Goal: Task Accomplishment & Management: Manage account settings

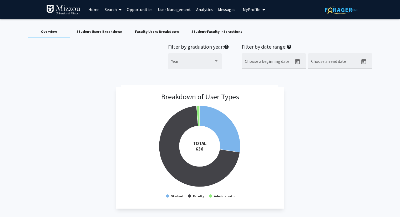
click at [242, 11] on span "My Profile" at bounding box center [251, 9] width 18 height 5
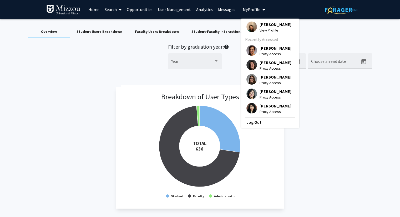
click at [264, 26] on span "[PERSON_NAME]" at bounding box center [275, 25] width 32 height 6
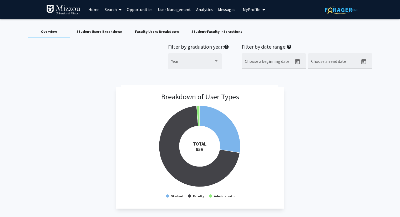
click at [249, 10] on span "My Profile" at bounding box center [251, 9] width 18 height 5
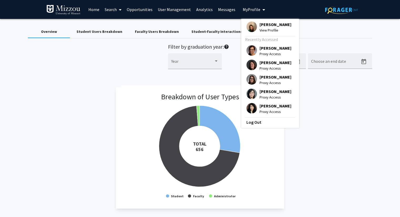
click at [259, 28] on span "View Profile" at bounding box center [275, 30] width 32 height 6
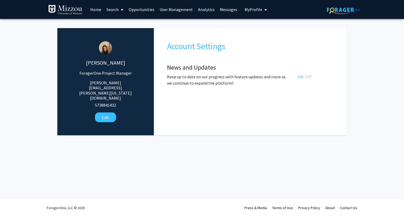
click at [249, 11] on span "My Profile" at bounding box center [253, 9] width 18 height 5
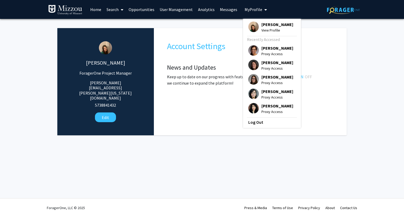
click at [185, 9] on link "User Management" at bounding box center [176, 9] width 38 height 18
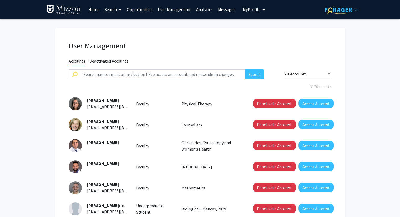
click at [13, 56] on fg-user-management "User Management Accounts Deactivated Accounts Search All Accounts 3170 results …" at bounding box center [200, 186] width 400 height 334
click at [193, 74] on input "text" at bounding box center [162, 74] width 165 height 10
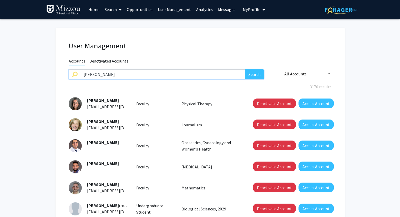
type input "[PERSON_NAME]"
click at [245, 69] on button "Search" at bounding box center [254, 74] width 19 height 10
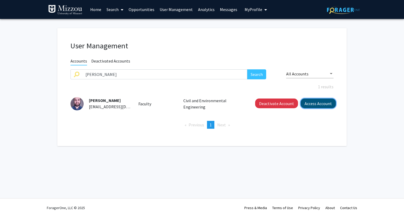
click at [318, 104] on button "Access Account" at bounding box center [317, 104] width 35 height 10
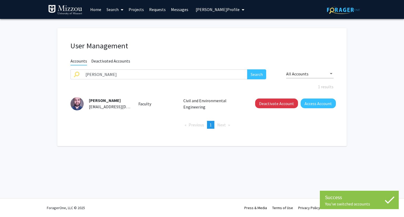
click at [219, 10] on span "[PERSON_NAME] Profile" at bounding box center [217, 9] width 44 height 5
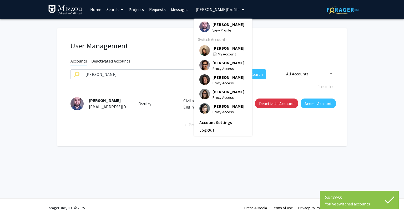
click at [222, 24] on span "[PERSON_NAME]" at bounding box center [228, 25] width 32 height 6
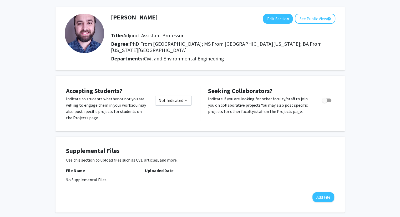
scroll to position [32, 0]
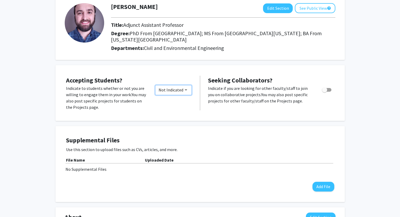
click at [178, 89] on span "Not Indicated" at bounding box center [170, 89] width 25 height 5
click at [178, 74] on div at bounding box center [200, 108] width 400 height 217
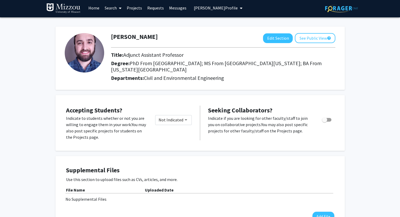
scroll to position [0, 0]
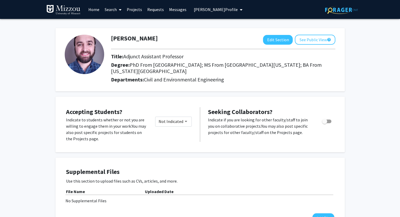
click at [139, 9] on link "Projects" at bounding box center [134, 9] width 20 height 18
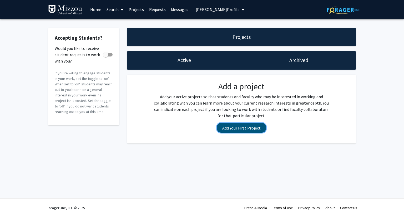
click at [228, 129] on button "Add Your First Project" at bounding box center [241, 128] width 49 height 10
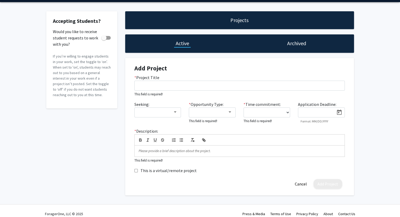
scroll to position [23, 0]
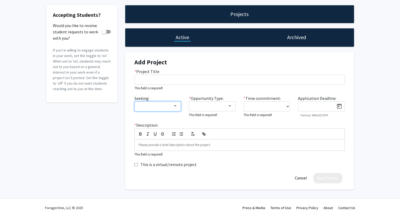
click at [174, 107] on div at bounding box center [175, 106] width 5 height 4
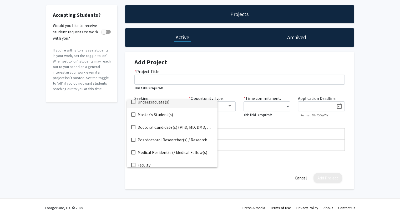
scroll to position [8, 0]
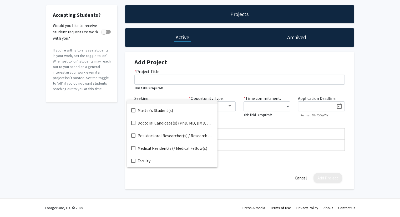
click at [236, 89] on div at bounding box center [200, 108] width 400 height 217
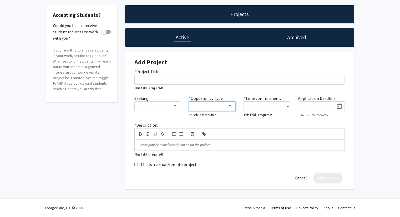
click at [230, 107] on div at bounding box center [229, 106] width 5 height 4
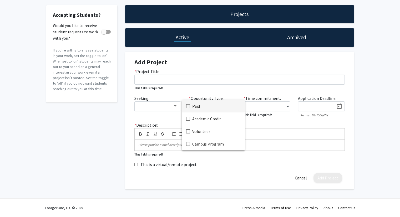
click at [256, 64] on div at bounding box center [200, 108] width 400 height 217
click at [247, 146] on p at bounding box center [239, 145] width 202 height 5
click at [375, 46] on div "Accepting Students? Would you like to receive student requests to work with you…" at bounding box center [200, 98] width 400 height 205
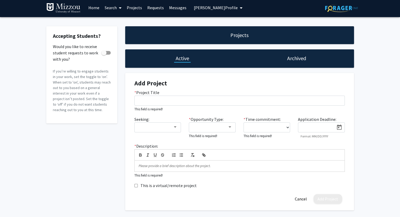
scroll to position [0, 0]
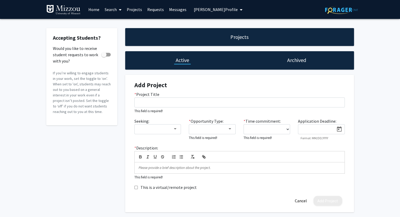
click at [112, 10] on link "Search" at bounding box center [113, 9] width 22 height 18
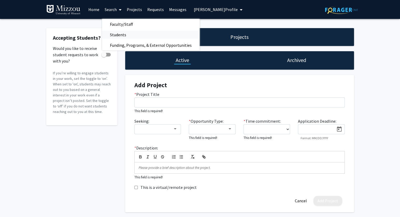
click at [112, 35] on span "Students" at bounding box center [118, 34] width 32 height 11
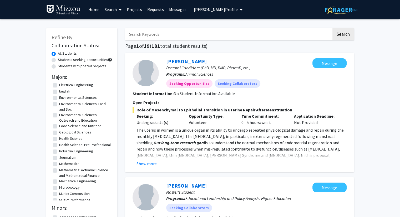
scroll to position [219, 0]
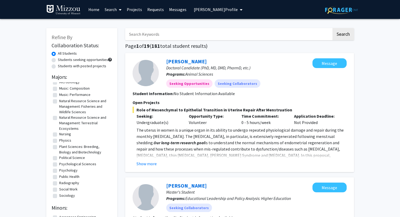
click at [111, 207] on h2 "Minors:" at bounding box center [81, 208] width 60 height 6
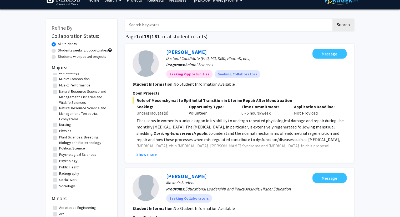
scroll to position [0, 0]
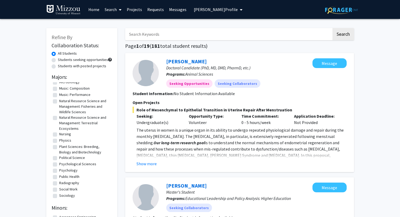
click at [249, 35] on input "Search Keywords" at bounding box center [228, 34] width 206 height 12
click at [110, 10] on link "Search" at bounding box center [113, 9] width 22 height 18
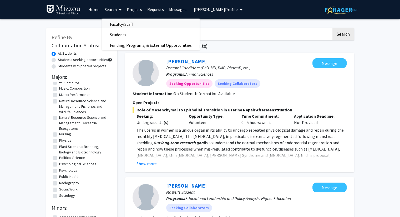
click at [113, 23] on span "Faculty/Staff" at bounding box center [121, 24] width 39 height 11
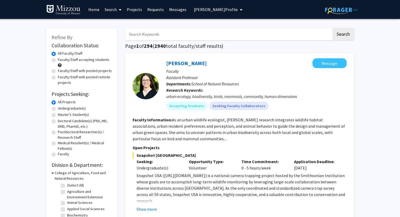
click at [202, 10] on span "[PERSON_NAME] Profile" at bounding box center [216, 9] width 44 height 5
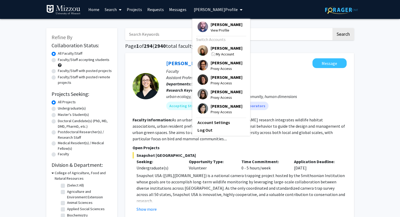
click at [216, 49] on span "[PERSON_NAME]" at bounding box center [226, 48] width 32 height 6
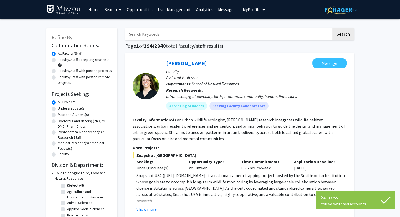
click at [178, 9] on link "User Management" at bounding box center [174, 9] width 38 height 18
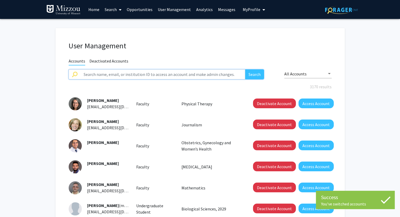
click at [184, 75] on input "text" at bounding box center [162, 74] width 165 height 10
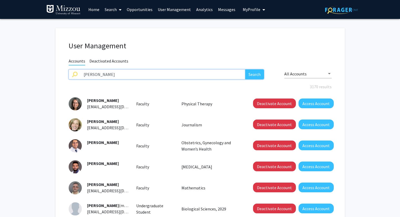
click at [245, 69] on button "Search" at bounding box center [254, 74] width 19 height 10
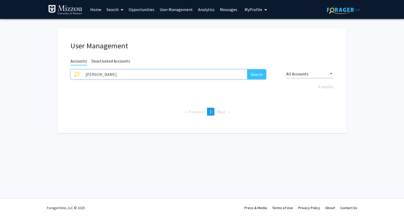
click at [184, 75] on input "[PERSON_NAME]" at bounding box center [164, 74] width 165 height 10
type input "k"
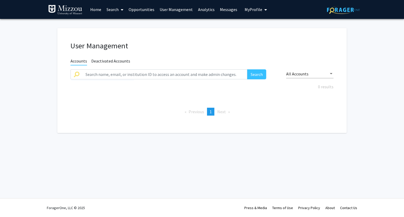
click at [111, 9] on link "Search" at bounding box center [115, 9] width 22 height 18
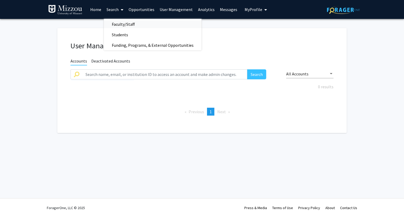
click at [117, 25] on span "Faculty/Staff" at bounding box center [123, 24] width 39 height 11
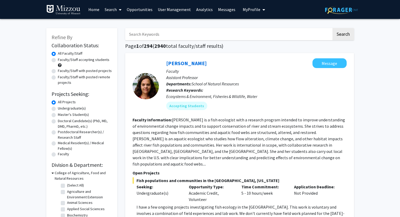
click at [150, 34] on input "Search Keywords" at bounding box center [228, 34] width 206 height 12
type input "[PERSON_NAME]"
click at [332, 28] on button "Search" at bounding box center [343, 34] width 22 height 12
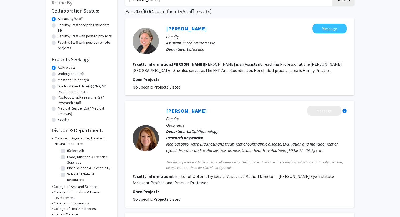
scroll to position [36, 0]
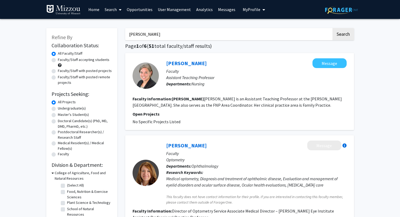
click at [245, 11] on span "My Profile" at bounding box center [251, 9] width 18 height 5
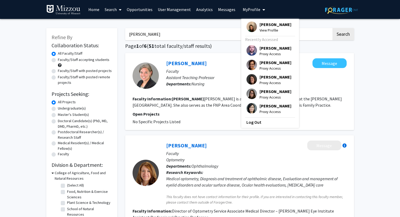
click at [259, 27] on span "View Profile" at bounding box center [275, 30] width 32 height 6
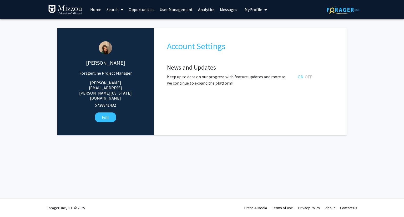
click at [185, 9] on link "User Management" at bounding box center [176, 9] width 38 height 18
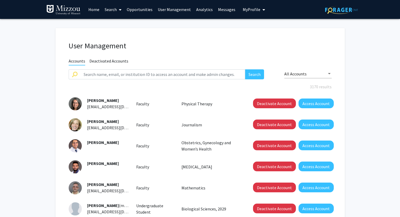
click at [155, 0] on link "User Management" at bounding box center [174, 9] width 38 height 18
click at [185, 9] on link "User Management" at bounding box center [174, 9] width 38 height 18
click at [183, 70] on input "text" at bounding box center [162, 74] width 165 height 10
type input "d"
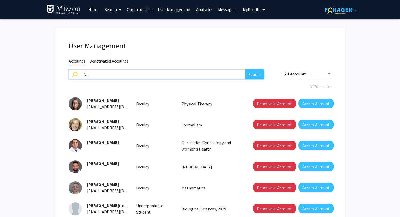
type input "faculty mentor"
click at [250, 75] on button "Search" at bounding box center [254, 74] width 19 height 10
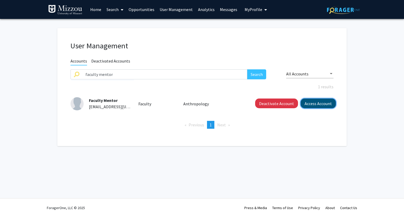
click at [308, 107] on button "Access Account" at bounding box center [317, 104] width 35 height 10
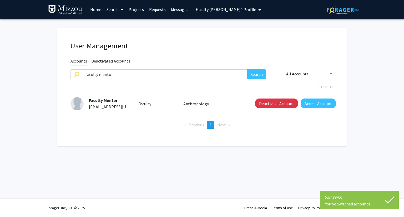
click at [223, 9] on span "Faculty [PERSON_NAME]'s Profile" at bounding box center [225, 9] width 60 height 5
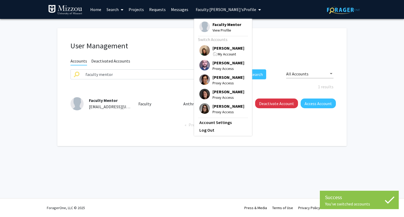
click at [226, 25] on span "Faculty Mentor" at bounding box center [226, 25] width 29 height 6
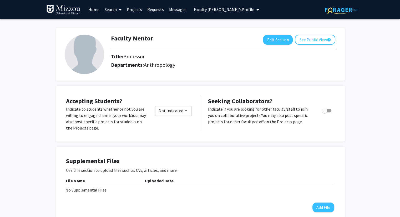
click at [112, 12] on link "Search" at bounding box center [113, 9] width 22 height 18
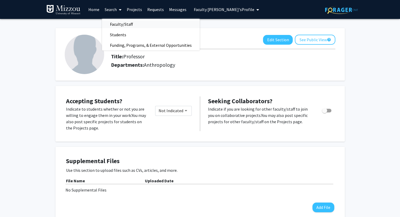
click at [115, 24] on span "Faculty/Staff" at bounding box center [121, 24] width 39 height 11
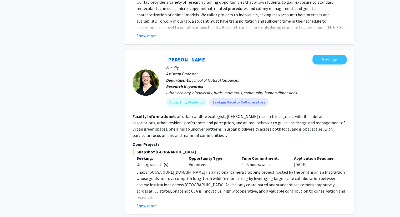
scroll to position [899, 0]
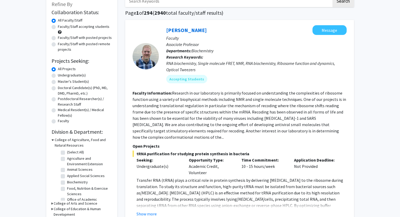
scroll to position [0, 0]
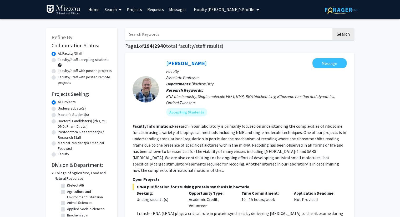
click at [230, 8] on span "Faculty [PERSON_NAME]'s Profile" at bounding box center [224, 9] width 60 height 5
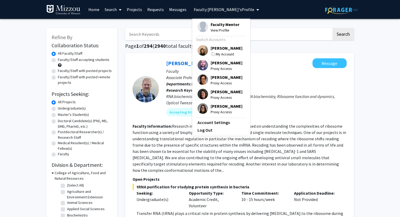
click at [229, 48] on span "[PERSON_NAME]" at bounding box center [226, 48] width 32 height 6
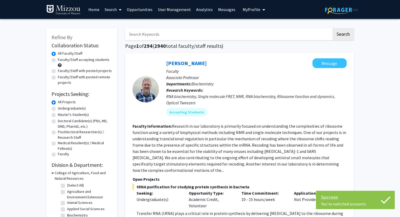
click at [250, 11] on span "My Profile" at bounding box center [251, 9] width 18 height 5
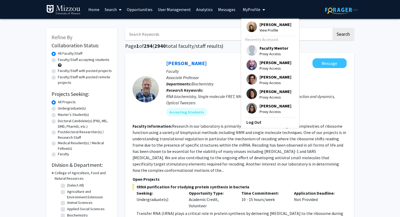
click at [259, 24] on span "[PERSON_NAME]" at bounding box center [275, 25] width 32 height 6
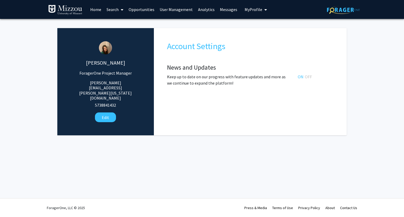
click at [187, 11] on link "User Management" at bounding box center [176, 9] width 38 height 18
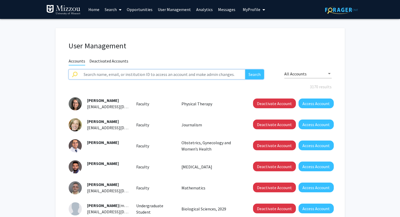
click at [205, 75] on input "text" at bounding box center [162, 74] width 165 height 10
type input "[PERSON_NAME]"
click at [245, 69] on button "Search" at bounding box center [254, 74] width 19 height 10
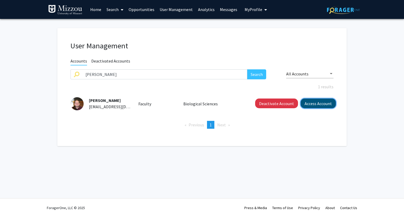
click at [313, 105] on button "Access Account" at bounding box center [317, 104] width 35 height 10
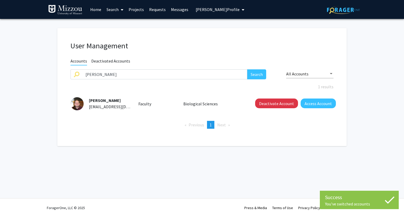
click at [232, 9] on span "[PERSON_NAME] Profile" at bounding box center [217, 9] width 44 height 5
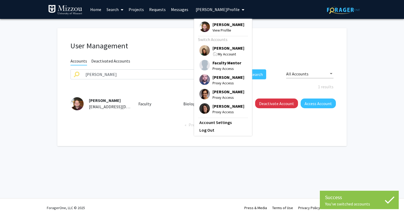
click at [233, 25] on span "[PERSON_NAME]" at bounding box center [228, 25] width 32 height 6
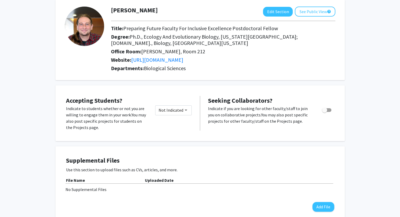
scroll to position [18, 0]
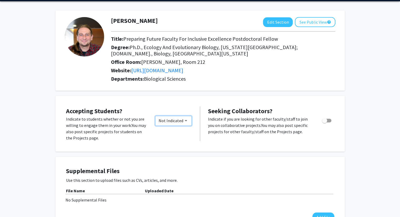
click at [185, 120] on div "Would you like to permit student requests?" at bounding box center [185, 120] width 3 height 1
click at [195, 97] on div at bounding box center [200, 108] width 400 height 217
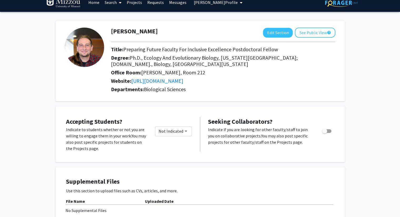
scroll to position [0, 0]
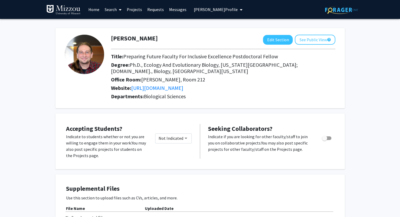
click at [133, 10] on link "Projects" at bounding box center [134, 9] width 20 height 18
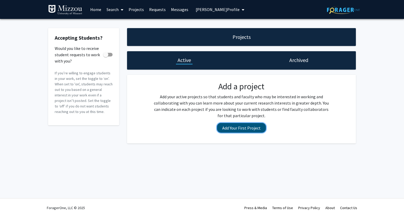
click at [227, 130] on button "Add Your First Project" at bounding box center [241, 128] width 49 height 10
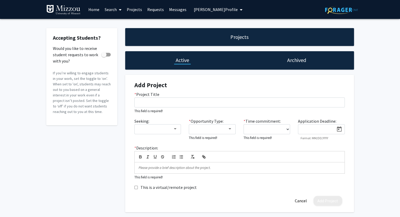
click at [199, 10] on span "[PERSON_NAME] Profile" at bounding box center [216, 9] width 44 height 5
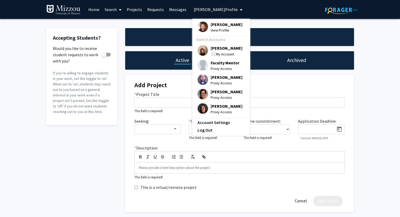
click at [217, 49] on span "[PERSON_NAME]" at bounding box center [226, 48] width 32 height 6
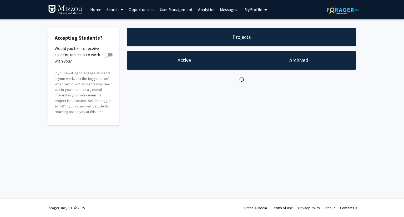
click at [182, 9] on link "User Management" at bounding box center [176, 9] width 38 height 18
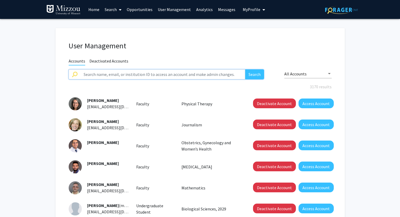
click at [200, 75] on input "text" at bounding box center [162, 74] width 165 height 10
type input "[PERSON_NAME]"
click at [245, 69] on button "Search" at bounding box center [254, 74] width 19 height 10
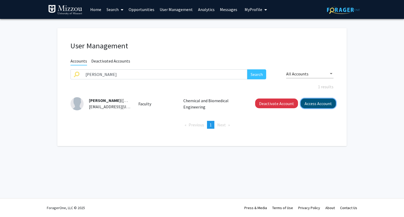
click at [322, 104] on button "Access Account" at bounding box center [317, 104] width 35 height 10
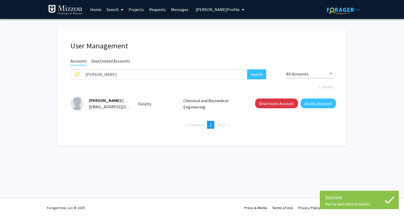
click at [215, 10] on span "[PERSON_NAME] Profile" at bounding box center [217, 9] width 44 height 5
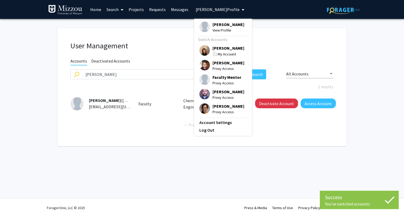
click at [215, 10] on span "[PERSON_NAME] Profile" at bounding box center [217, 9] width 44 height 5
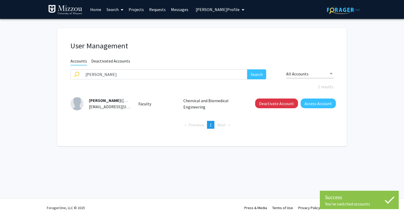
click at [215, 9] on span "[PERSON_NAME] Profile" at bounding box center [217, 9] width 44 height 5
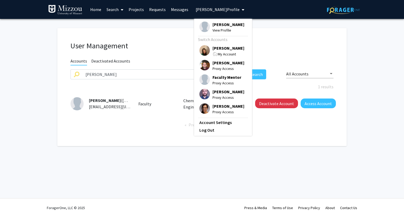
click at [220, 27] on span "[PERSON_NAME]" at bounding box center [228, 25] width 32 height 6
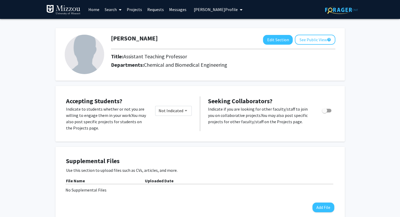
click at [129, 10] on link "Projects" at bounding box center [134, 9] width 20 height 18
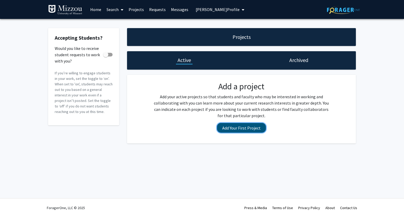
click at [221, 130] on button "Add Your First Project" at bounding box center [241, 128] width 49 height 10
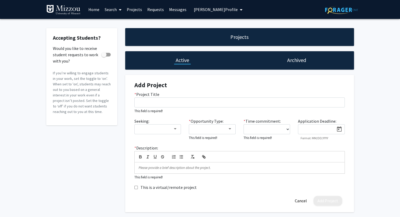
click at [112, 10] on link "Search" at bounding box center [113, 9] width 22 height 18
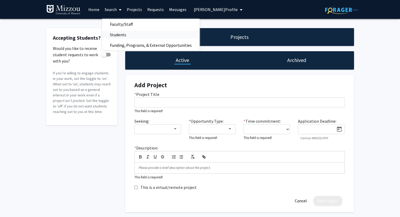
click at [110, 35] on span "Students" at bounding box center [118, 34] width 32 height 11
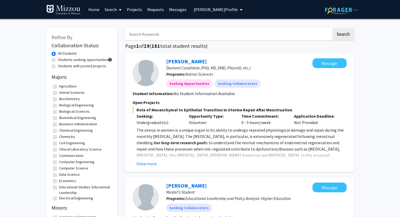
click at [114, 12] on link "Search" at bounding box center [113, 9] width 22 height 18
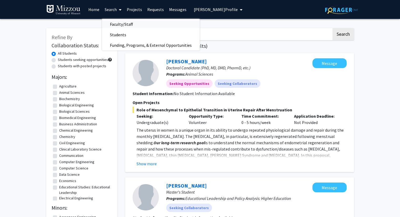
click at [113, 24] on span "Faculty/Staff" at bounding box center [121, 24] width 39 height 11
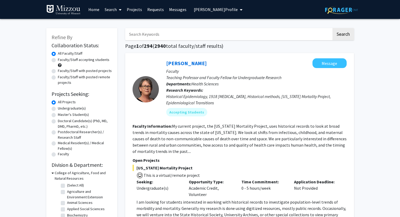
click at [194, 9] on span "[PERSON_NAME] Profile" at bounding box center [216, 9] width 44 height 5
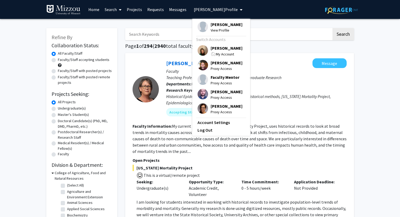
click at [219, 49] on span "[PERSON_NAME]" at bounding box center [226, 48] width 32 height 6
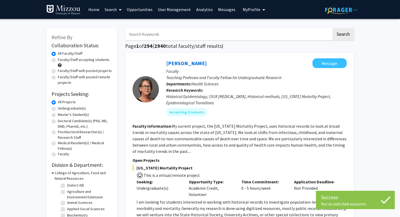
click at [210, 34] on input "Search Keywords" at bounding box center [228, 34] width 206 height 12
click at [183, 8] on link "User Management" at bounding box center [174, 9] width 38 height 18
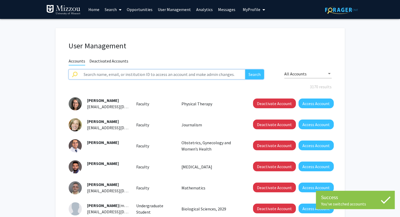
click at [198, 74] on input "text" at bounding box center [162, 74] width 165 height 10
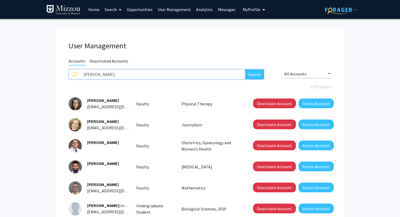
type input "[PERSON_NAME]"
click at [245, 69] on button "Search" at bounding box center [254, 74] width 19 height 10
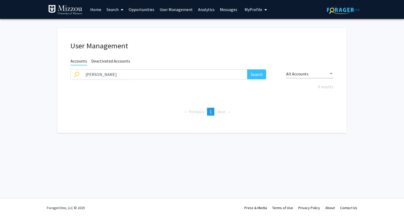
click at [114, 9] on link "Search" at bounding box center [115, 9] width 22 height 18
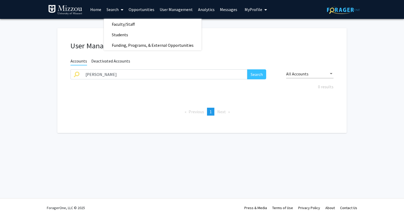
click at [255, 11] on span "My Profile" at bounding box center [253, 9] width 18 height 5
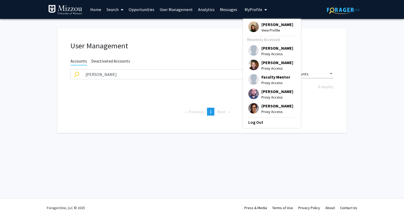
click at [117, 10] on link "Search" at bounding box center [115, 9] width 22 height 18
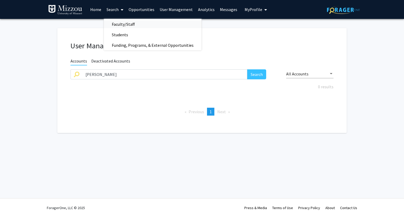
click at [120, 26] on span "Faculty/Staff" at bounding box center [123, 24] width 39 height 11
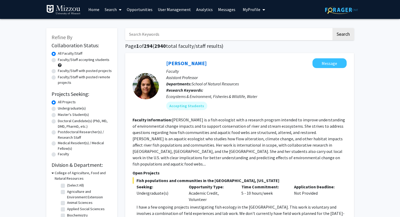
click at [146, 36] on input "Search Keywords" at bounding box center [228, 34] width 206 height 12
click at [332, 28] on button "Search" at bounding box center [343, 34] width 22 height 12
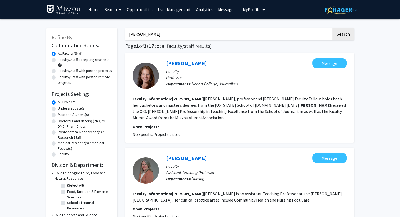
click at [210, 34] on input "[PERSON_NAME]" at bounding box center [228, 34] width 206 height 12
click at [210, 34] on input "r" at bounding box center [228, 34] width 206 height 12
type input "[PERSON_NAME]"
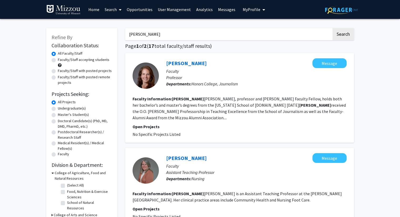
click at [332, 28] on button "Search" at bounding box center [343, 34] width 22 height 12
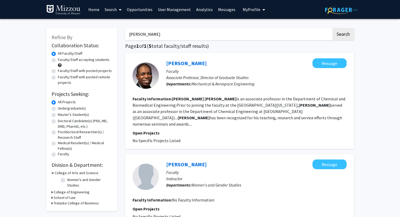
drag, startPoint x: 203, startPoint y: 63, endPoint x: 195, endPoint y: 65, distance: 7.9
click at [195, 65] on link "[PERSON_NAME]" at bounding box center [186, 63] width 40 height 7
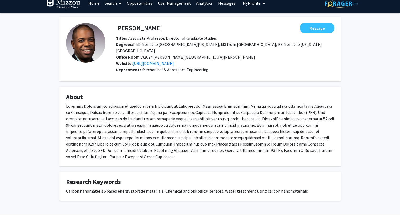
scroll to position [7, 0]
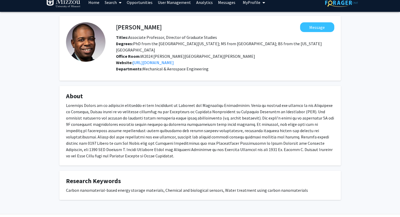
click at [252, 2] on span "My Profile" at bounding box center [251, 2] width 18 height 5
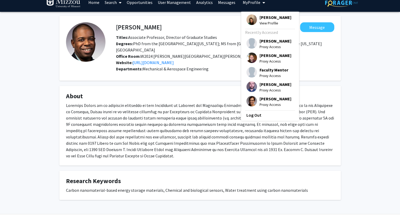
click at [259, 17] on span "[PERSON_NAME]" at bounding box center [275, 17] width 32 height 6
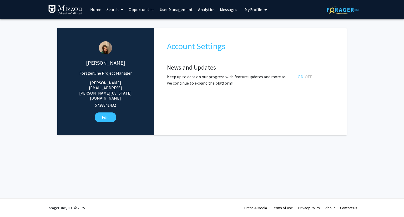
click at [176, 10] on link "User Management" at bounding box center [176, 9] width 38 height 18
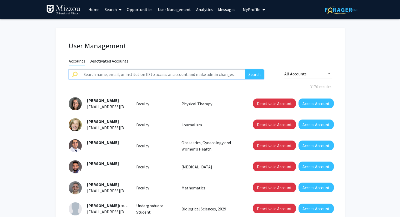
click at [183, 74] on input "text" at bounding box center [162, 74] width 165 height 10
type input "[PERSON_NAME]"
click at [245, 69] on button "Search" at bounding box center [254, 74] width 19 height 10
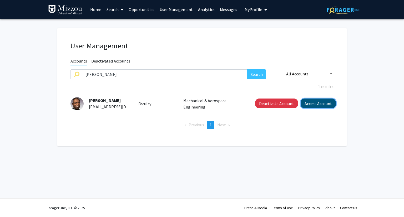
click at [308, 105] on button "Access Account" at bounding box center [317, 104] width 35 height 10
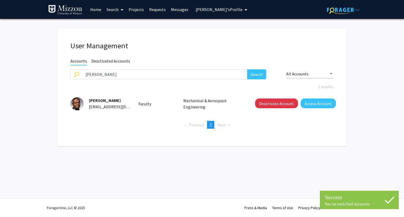
click at [226, 10] on span "[PERSON_NAME]'s Profile" at bounding box center [218, 9] width 47 height 5
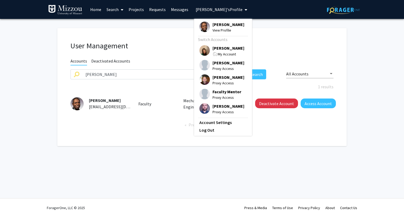
click at [228, 26] on span "[PERSON_NAME]" at bounding box center [228, 25] width 32 height 6
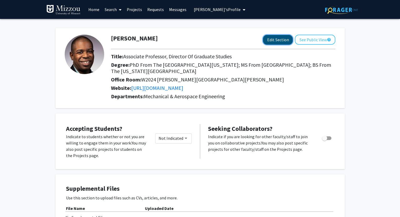
click at [269, 39] on button "Edit Section" at bounding box center [278, 40] width 30 height 10
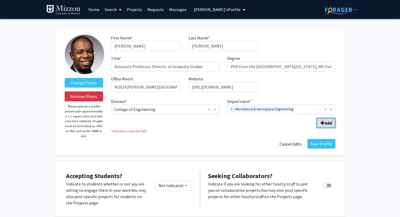
click at [320, 126] on button "Add" at bounding box center [325, 122] width 19 height 9
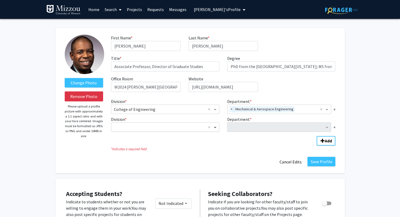
click at [216, 128] on span "Division" at bounding box center [215, 127] width 7 height 6
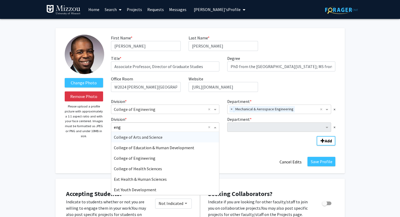
type input "engi"
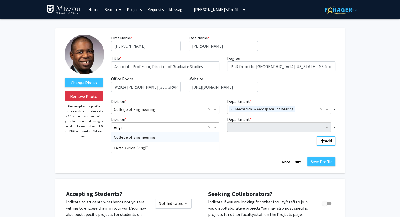
click at [214, 139] on div "College of Engineering" at bounding box center [165, 137] width 108 height 11
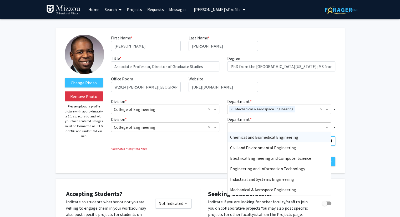
click at [244, 128] on input "Department" at bounding box center [277, 127] width 94 height 6
click at [246, 137] on span "Chemical and Biomedical Engineering" at bounding box center [264, 137] width 68 height 5
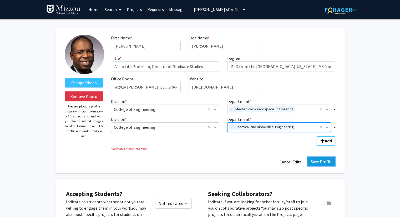
click at [313, 161] on button "Save Profile" at bounding box center [321, 161] width 28 height 9
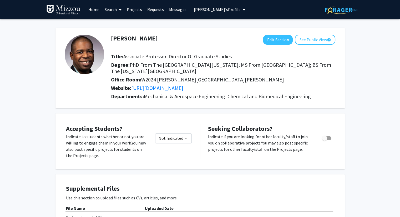
click at [200, 9] on span "[PERSON_NAME]'s Profile" at bounding box center [217, 9] width 47 height 5
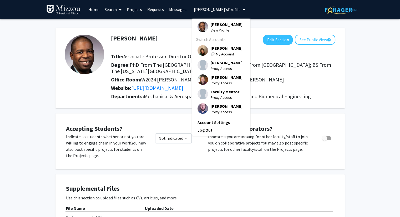
click at [221, 51] on span "[PERSON_NAME]" at bounding box center [226, 48] width 32 height 6
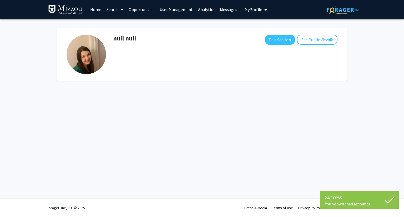
click at [244, 10] on span "My Profile" at bounding box center [253, 9] width 18 height 5
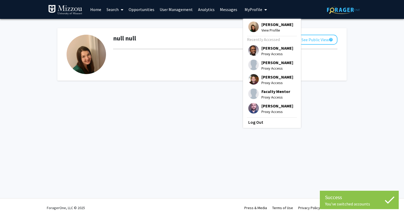
click at [254, 31] on fg-profile-picture at bounding box center [253, 28] width 11 height 12
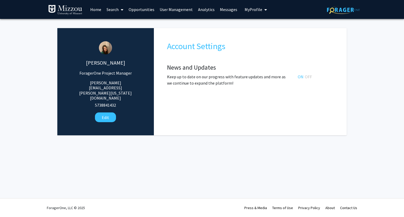
click at [182, 20] on div "[PERSON_NAME] ForagerOne Project Manager [PERSON_NAME][EMAIL_ADDRESS][PERSON_NA…" at bounding box center [201, 83] width 289 height 128
click at [183, 11] on link "User Management" at bounding box center [176, 9] width 38 height 18
